Goal: Task Accomplishment & Management: Manage account settings

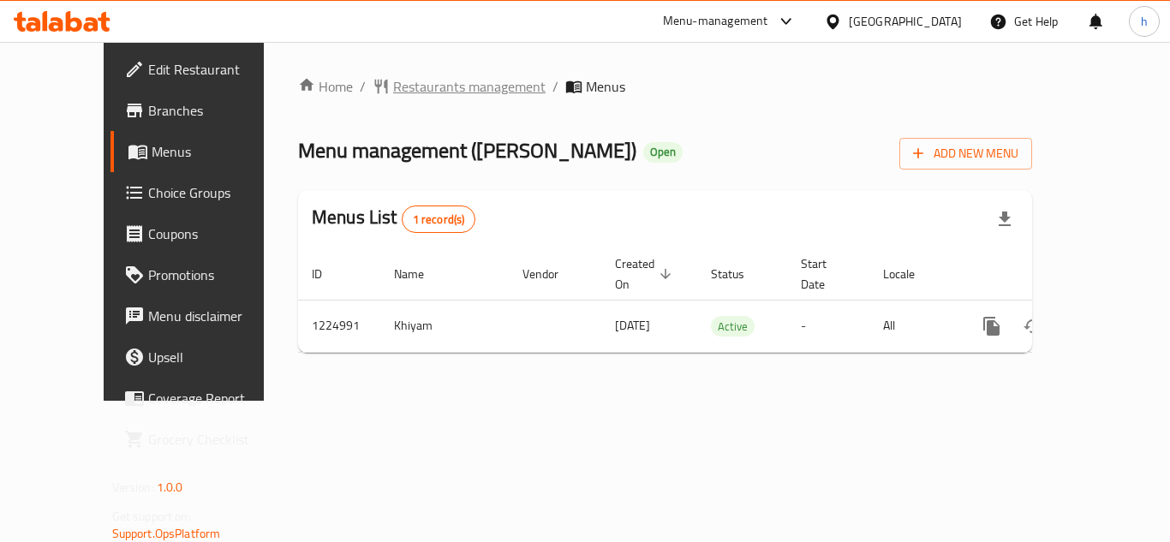
drag, startPoint x: 0, startPoint y: 0, endPoint x: 386, endPoint y: 87, distance: 395.9
click at [393, 87] on span "Restaurants management" at bounding box center [469, 86] width 152 height 21
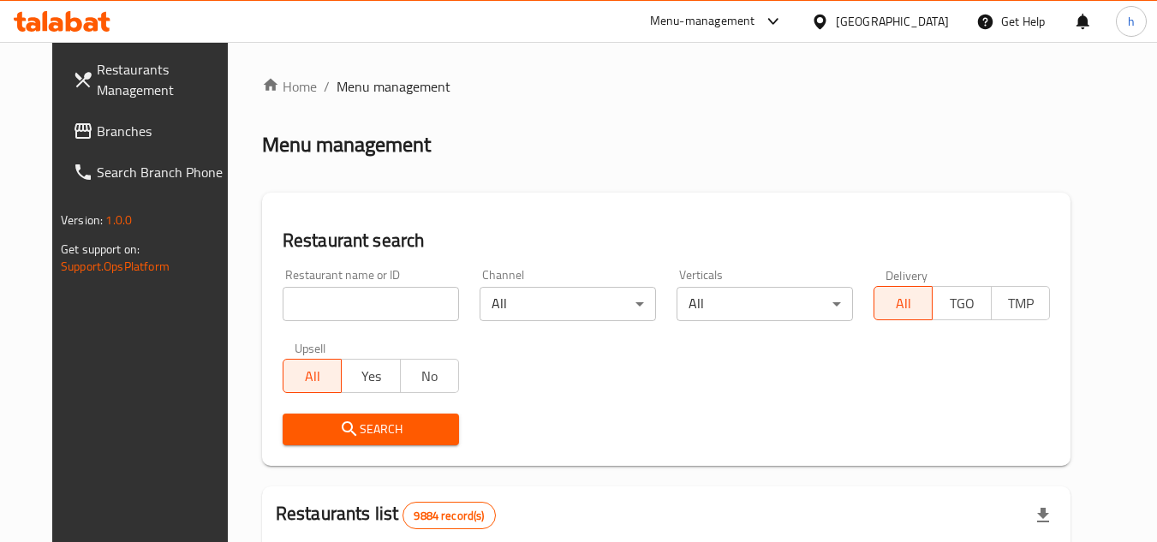
click at [97, 130] on span "Branches" at bounding box center [164, 131] width 135 height 21
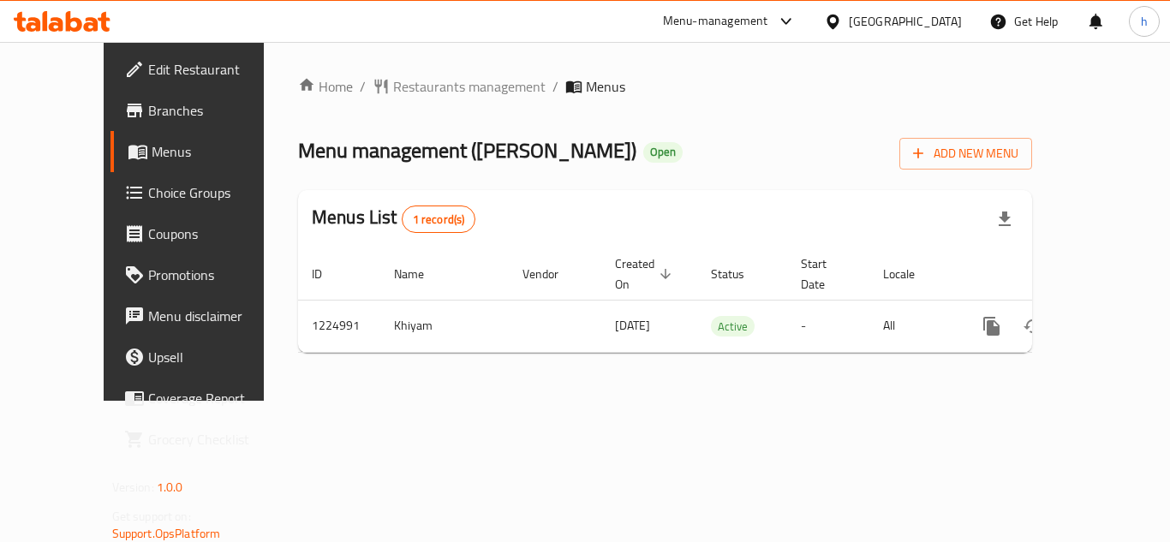
click at [935, 21] on div "[GEOGRAPHIC_DATA]" at bounding box center [905, 21] width 113 height 19
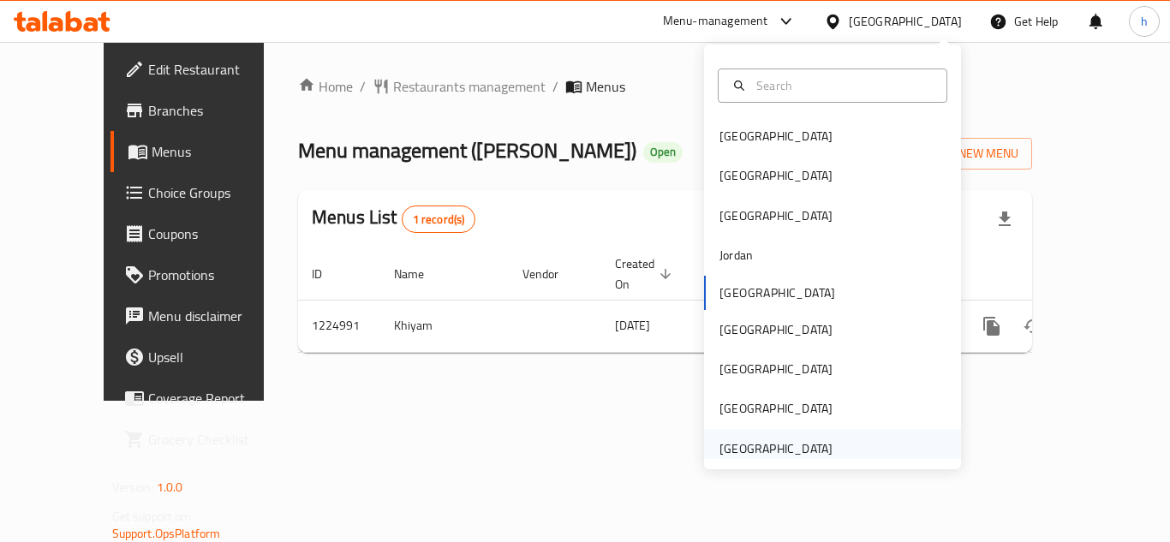
click at [762, 446] on div "United Arab Emirates" at bounding box center [776, 448] width 113 height 19
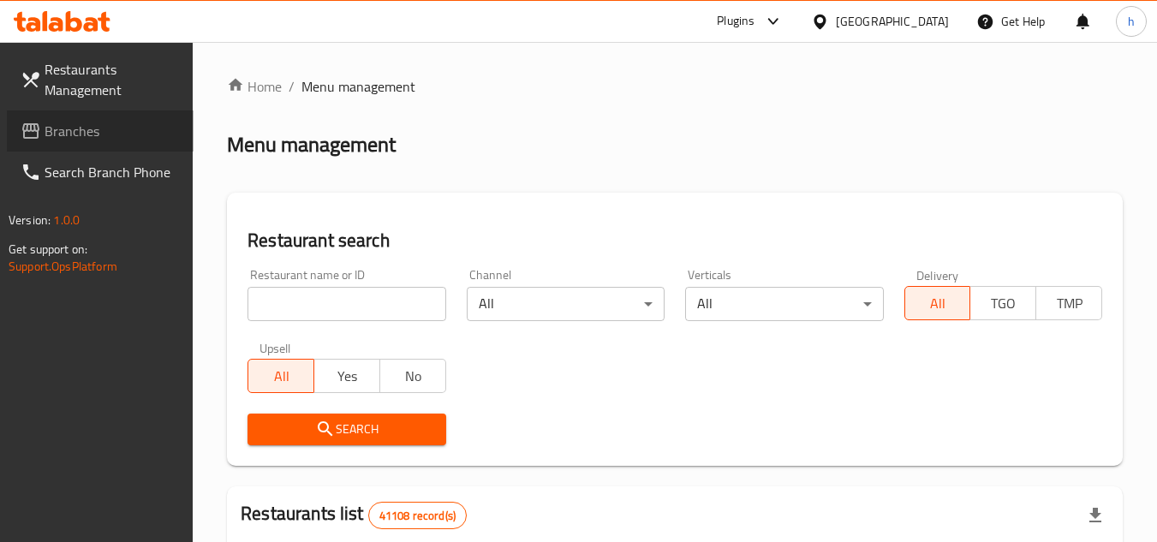
click at [129, 137] on span "Branches" at bounding box center [112, 131] width 135 height 21
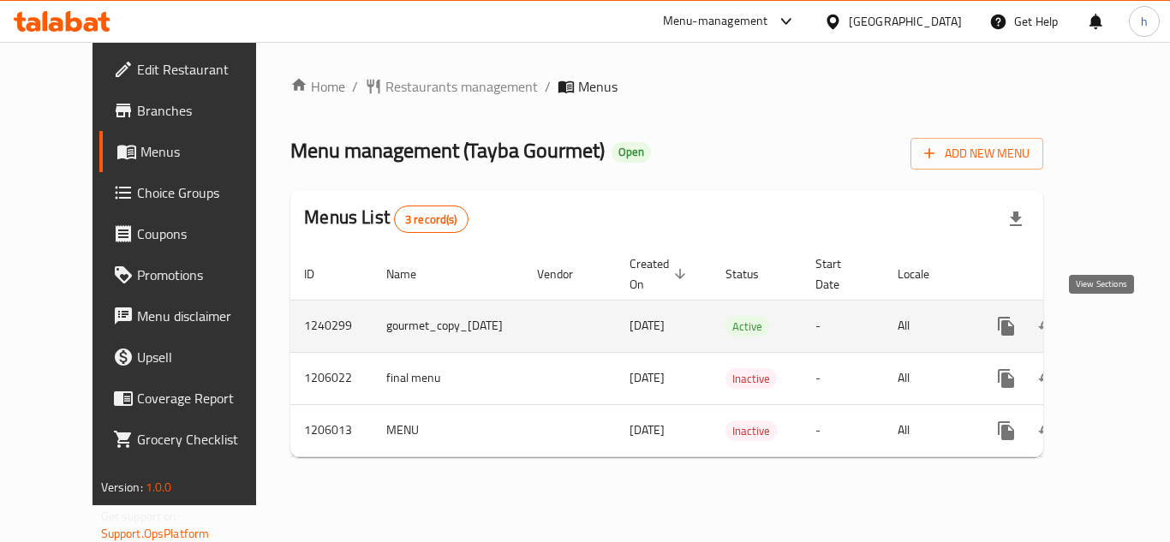
click at [1120, 330] on icon "enhanced table" at bounding box center [1130, 326] width 21 height 21
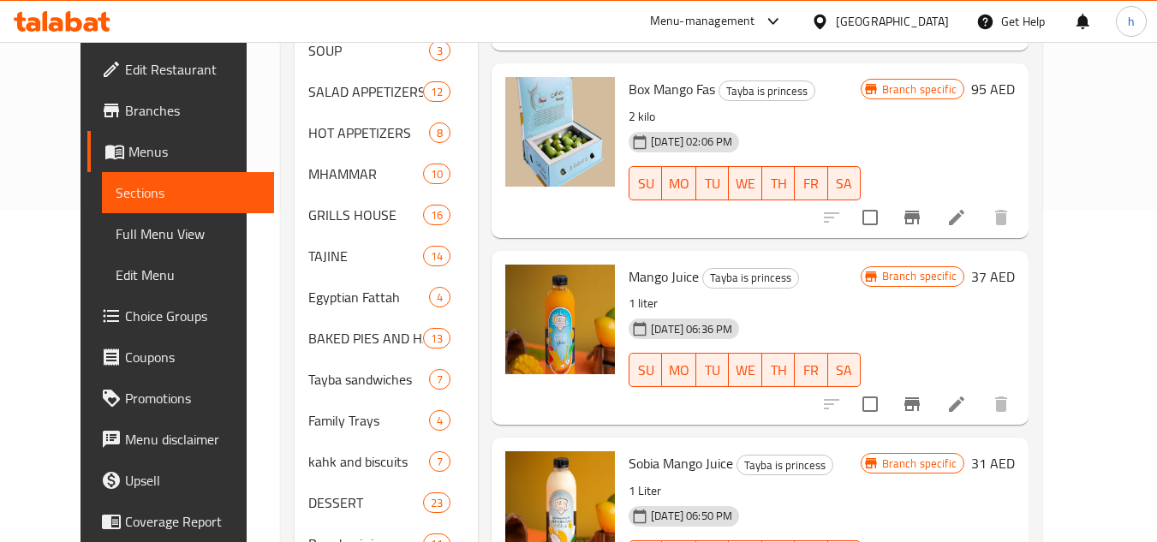
scroll to position [343, 0]
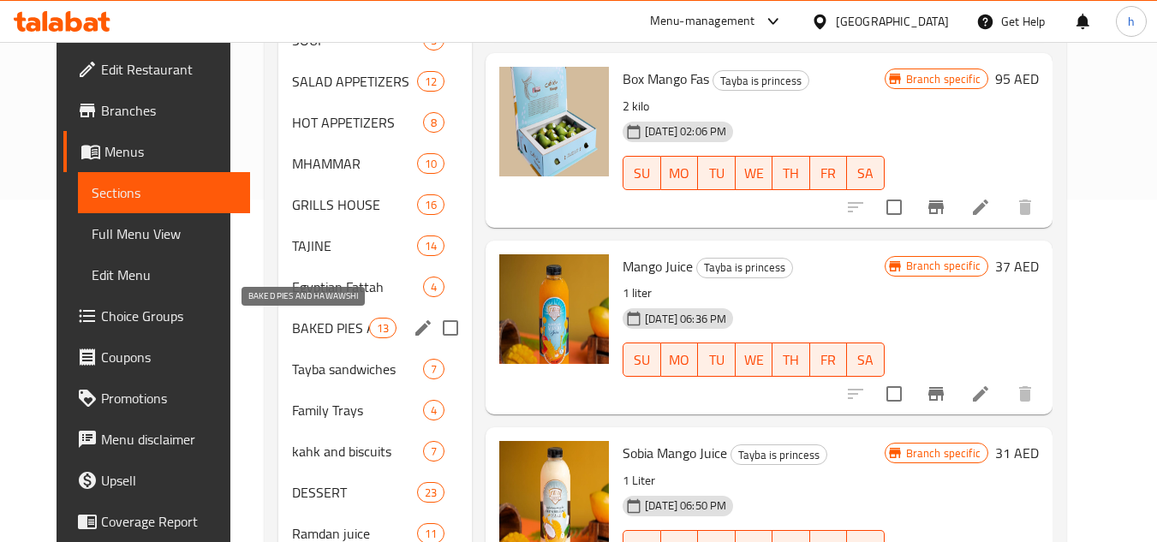
click at [292, 319] on span "BAKED PIES AND HAWAWSHI" at bounding box center [330, 328] width 77 height 21
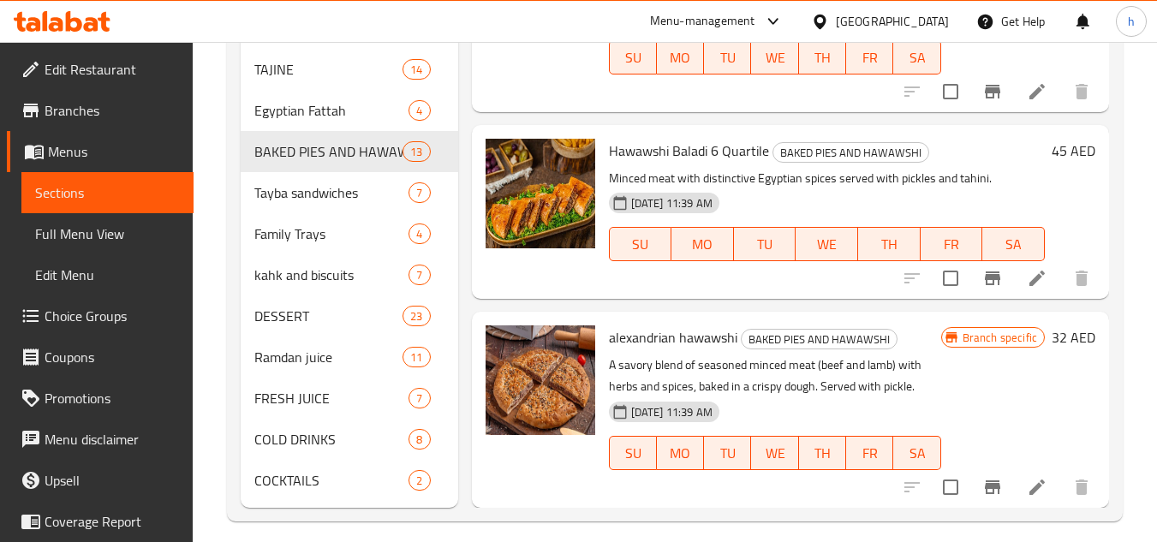
scroll to position [533, 0]
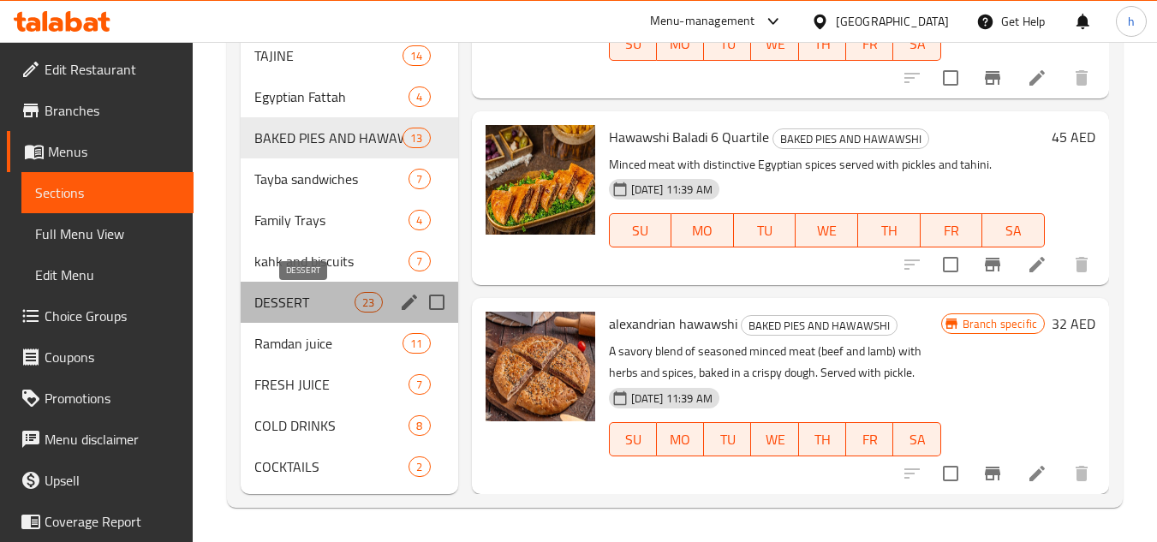
click at [294, 307] on span "DESSERT" at bounding box center [304, 302] width 100 height 21
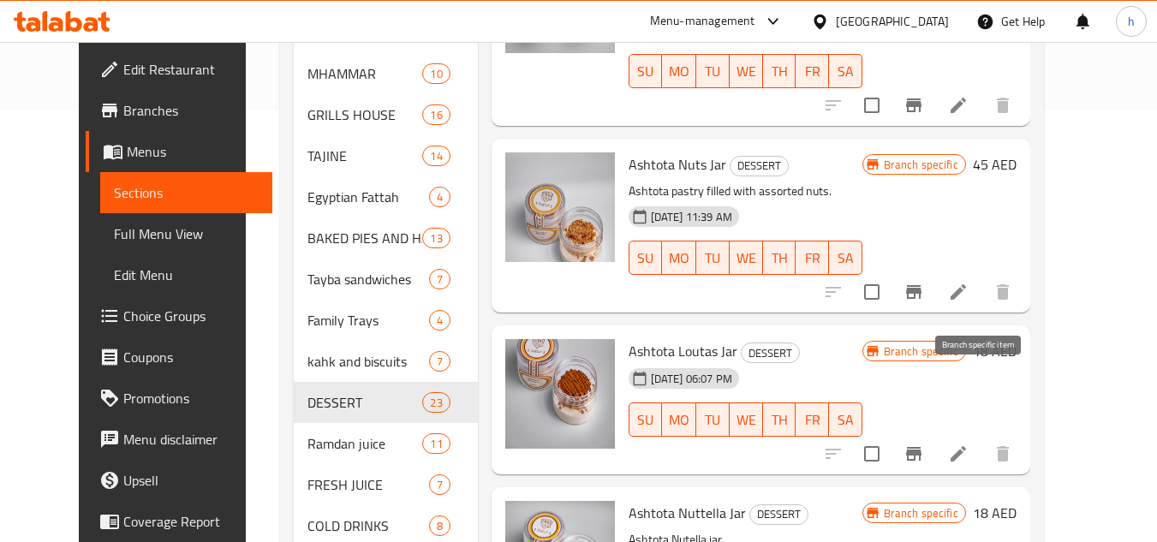
scroll to position [533, 0]
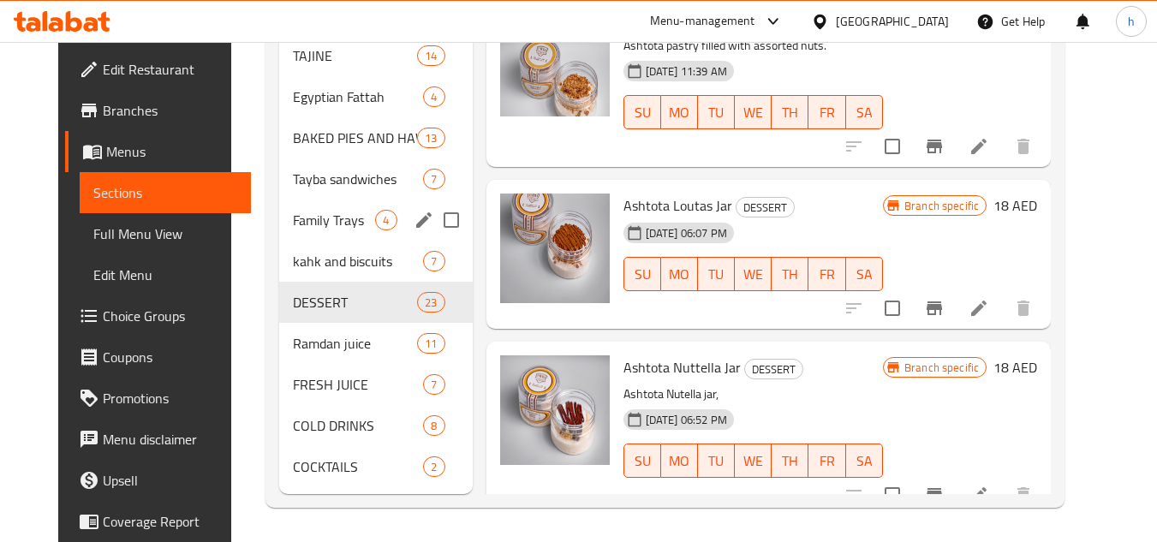
drag, startPoint x: 283, startPoint y: 213, endPoint x: 254, endPoint y: 224, distance: 30.9
click at [293, 213] on span "Family Trays" at bounding box center [334, 220] width 82 height 21
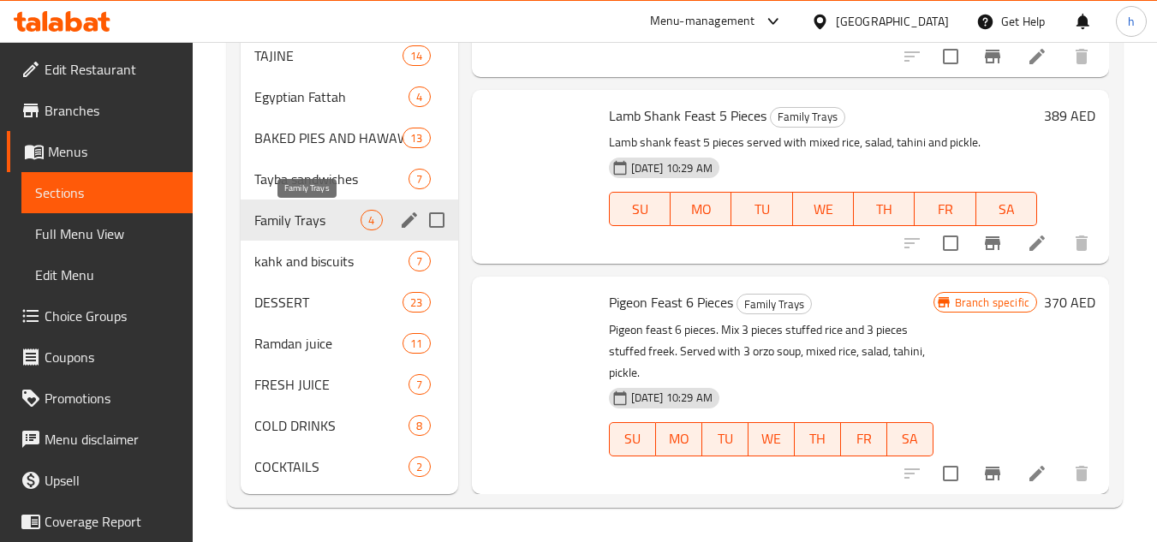
scroll to position [46, 0]
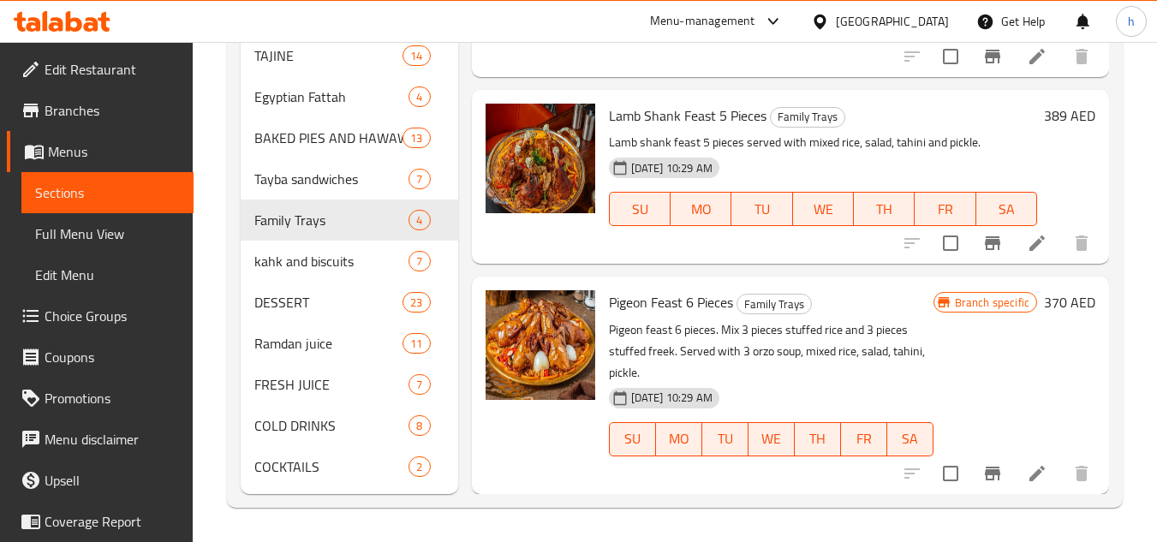
click at [858, 12] on div "United Arab Emirates" at bounding box center [892, 21] width 113 height 19
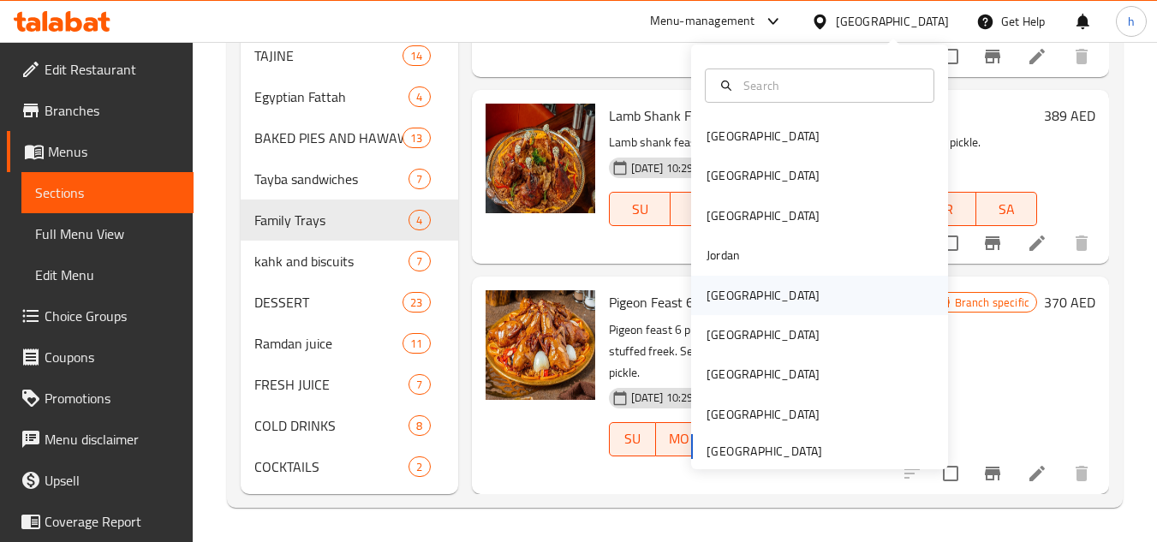
click at [720, 299] on div "[GEOGRAPHIC_DATA]" at bounding box center [763, 295] width 113 height 19
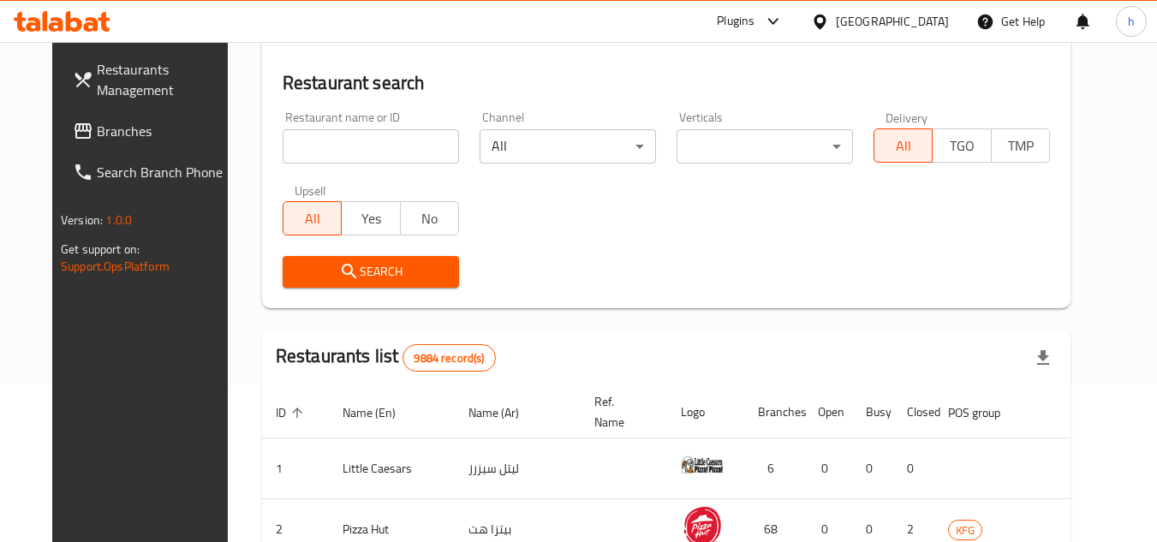
scroll to position [533, 0]
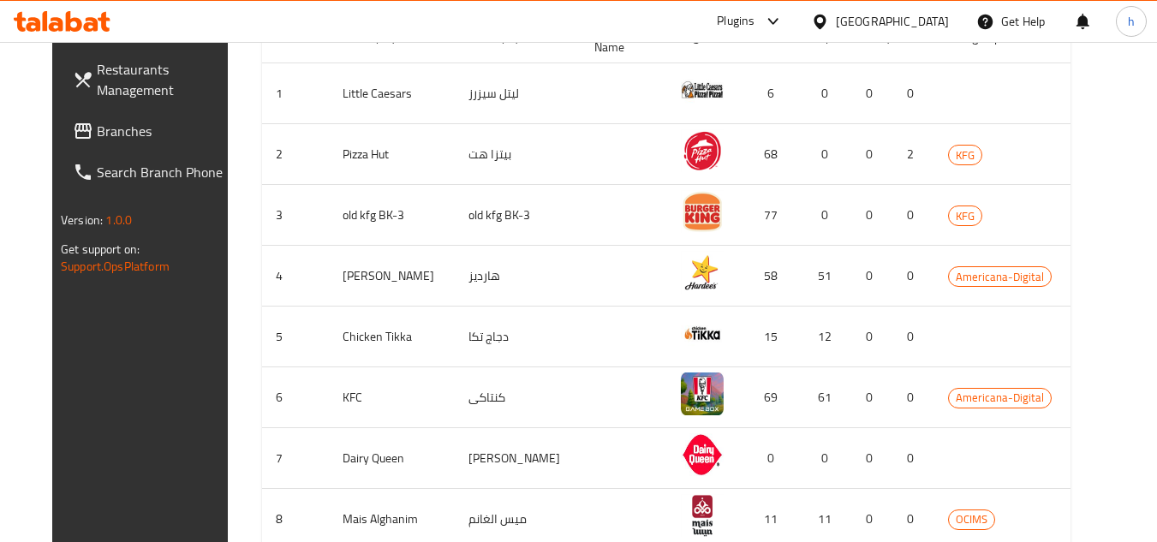
click at [106, 137] on span "Branches" at bounding box center [164, 131] width 135 height 21
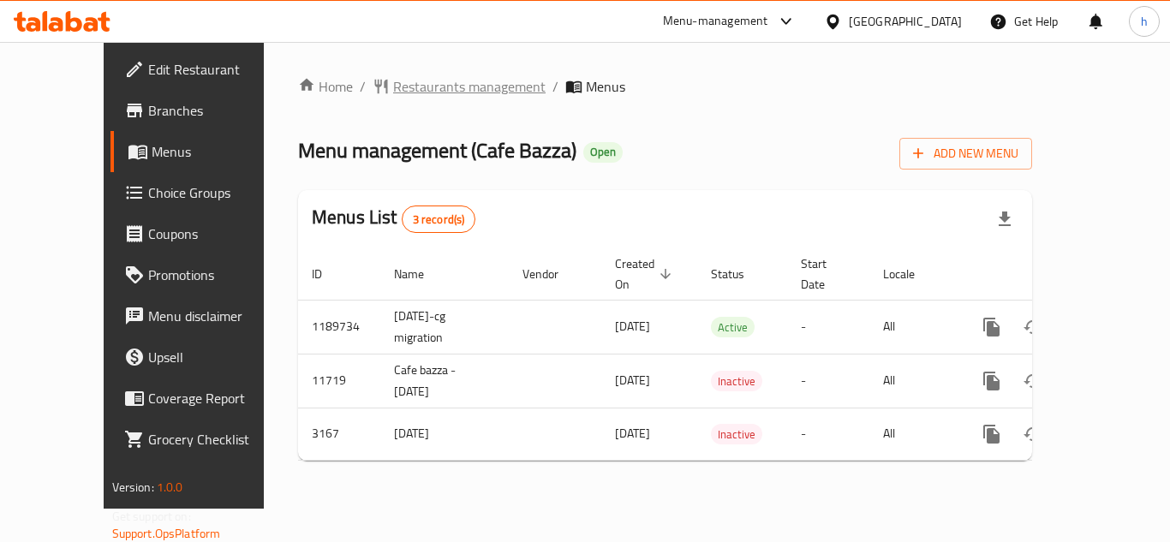
click at [409, 87] on span "Restaurants management" at bounding box center [469, 86] width 152 height 21
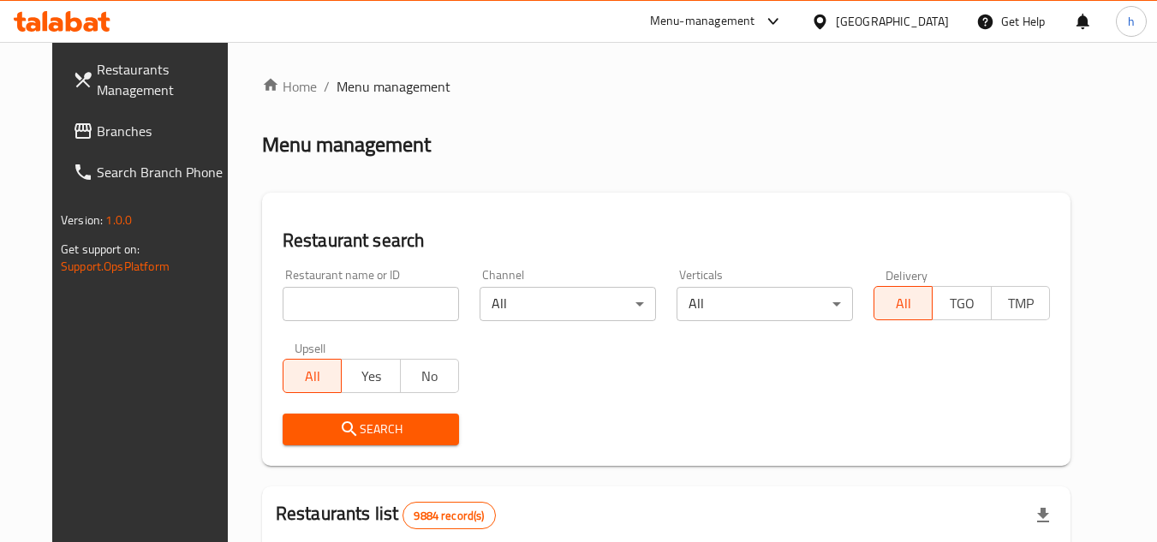
click at [122, 132] on span "Branches" at bounding box center [164, 131] width 135 height 21
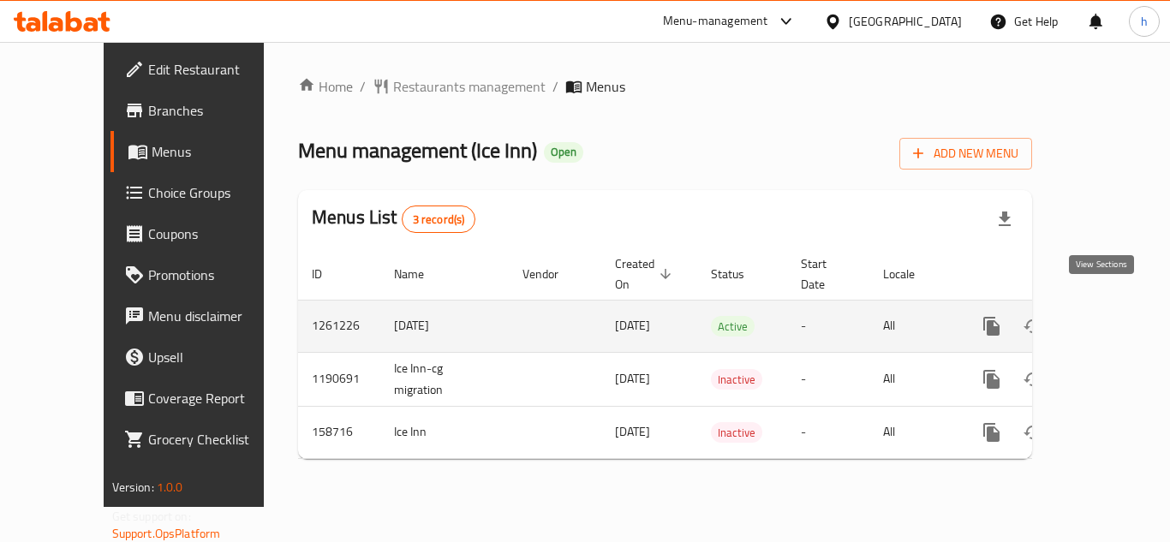
click at [1110, 316] on icon "enhanced table" at bounding box center [1115, 326] width 21 height 21
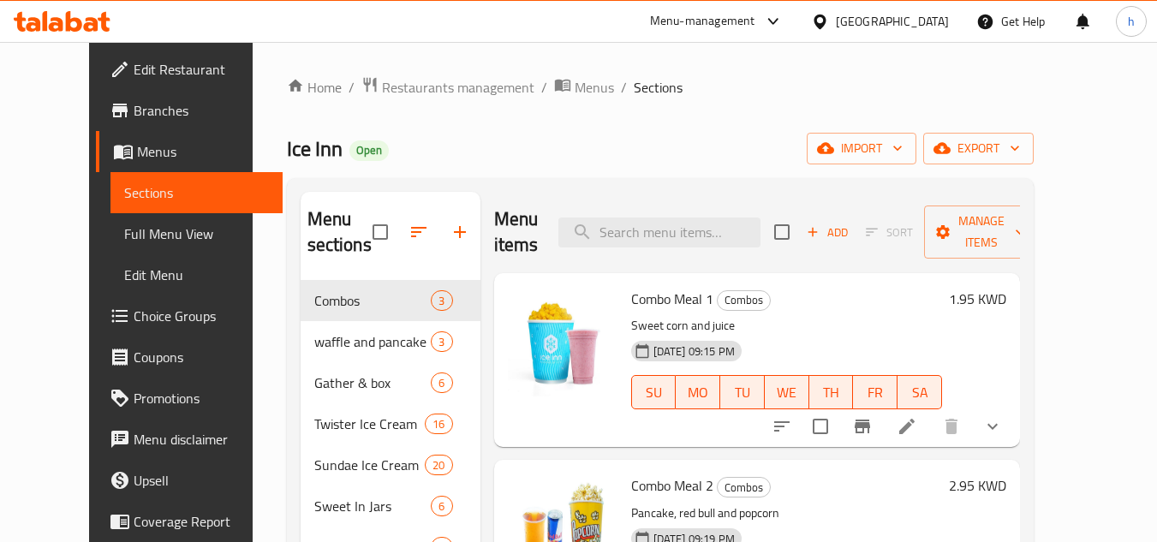
click at [134, 326] on span "Choice Groups" at bounding box center [201, 316] width 135 height 21
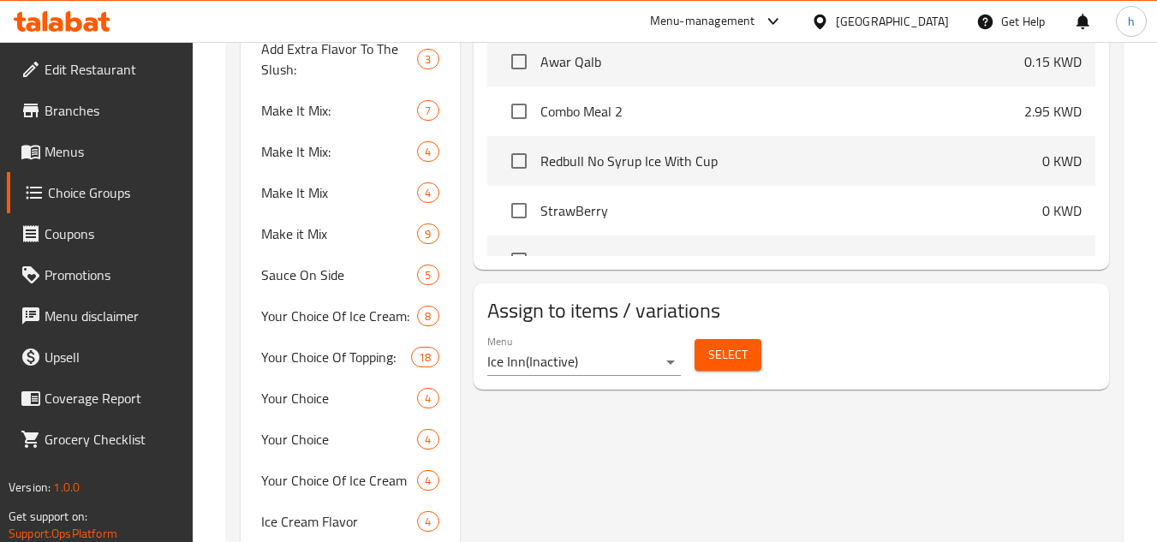
scroll to position [857, 0]
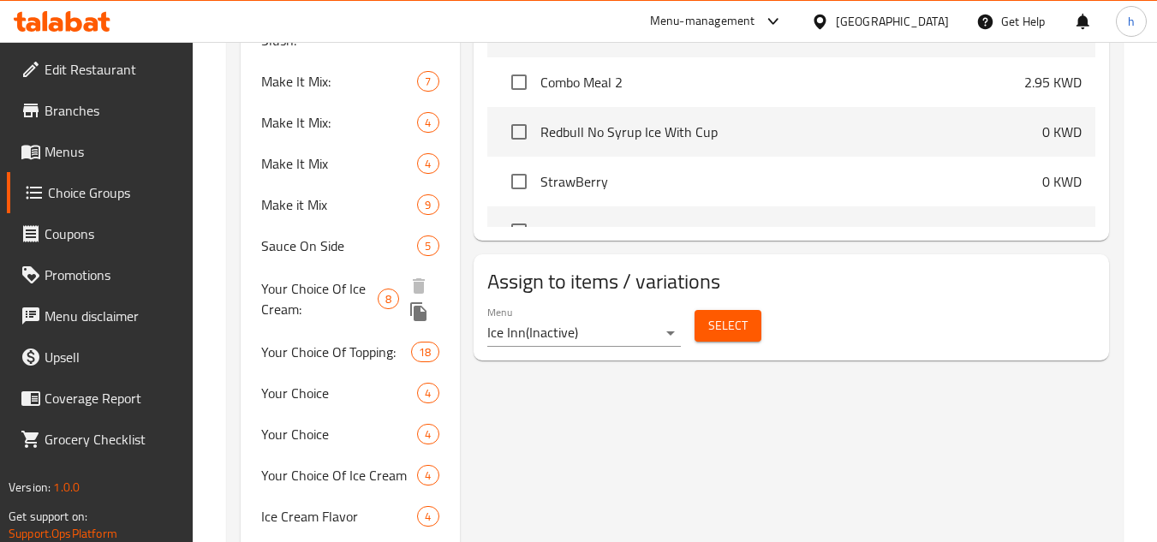
drag, startPoint x: 298, startPoint y: 282, endPoint x: 505, endPoint y: 290, distance: 207.5
click at [298, 282] on span "Your Choice Of Ice Cream:" at bounding box center [319, 298] width 116 height 41
type input "Your Choice Of Ice Cream:"
type input "اختيارك من [PERSON_NAME]:"
type input "1"
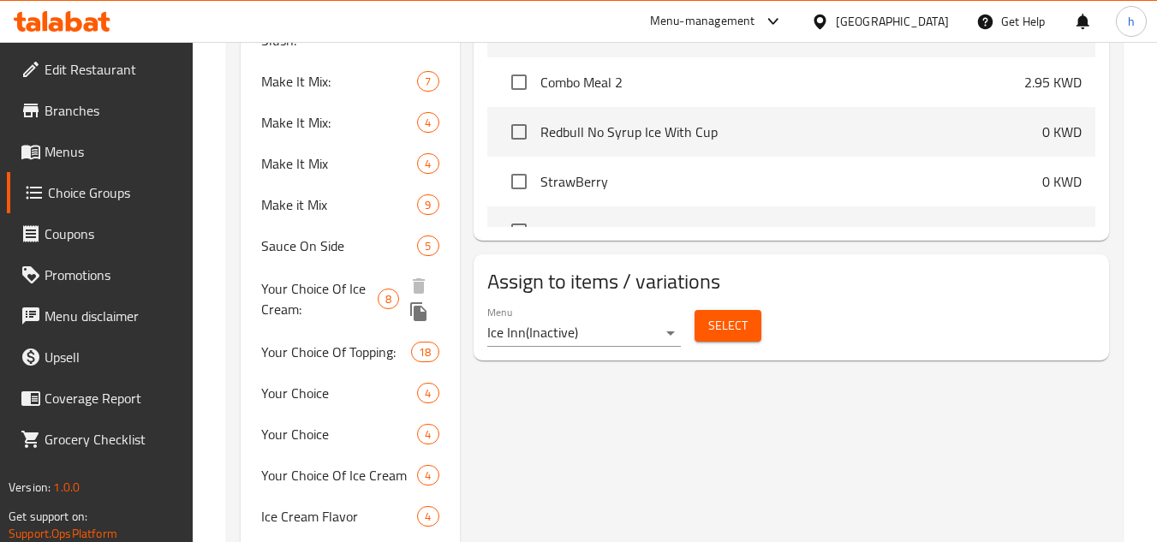
type input "1"
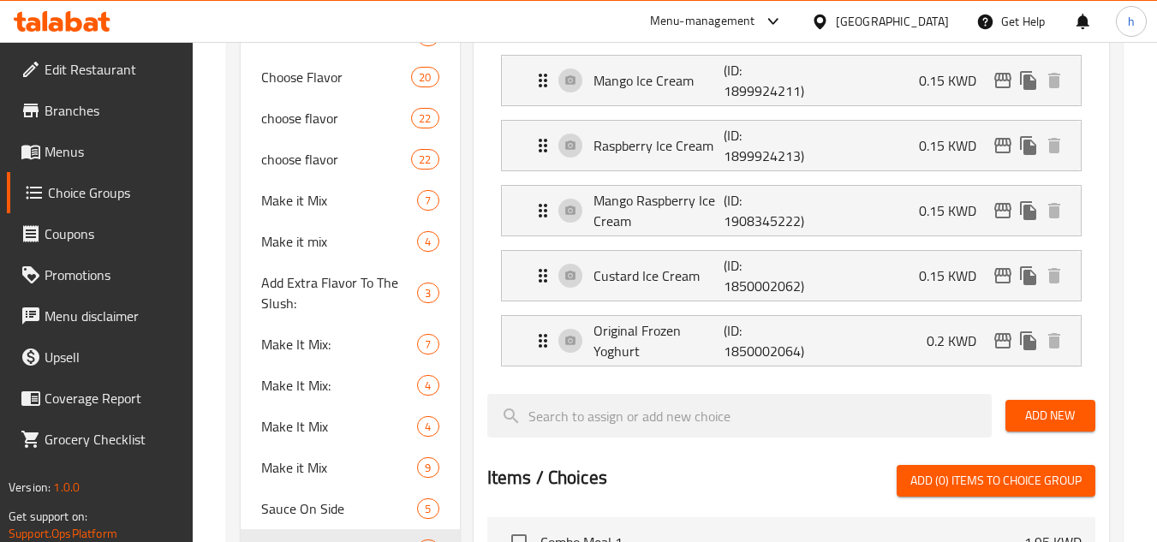
scroll to position [600, 0]
